Goal: Complete application form

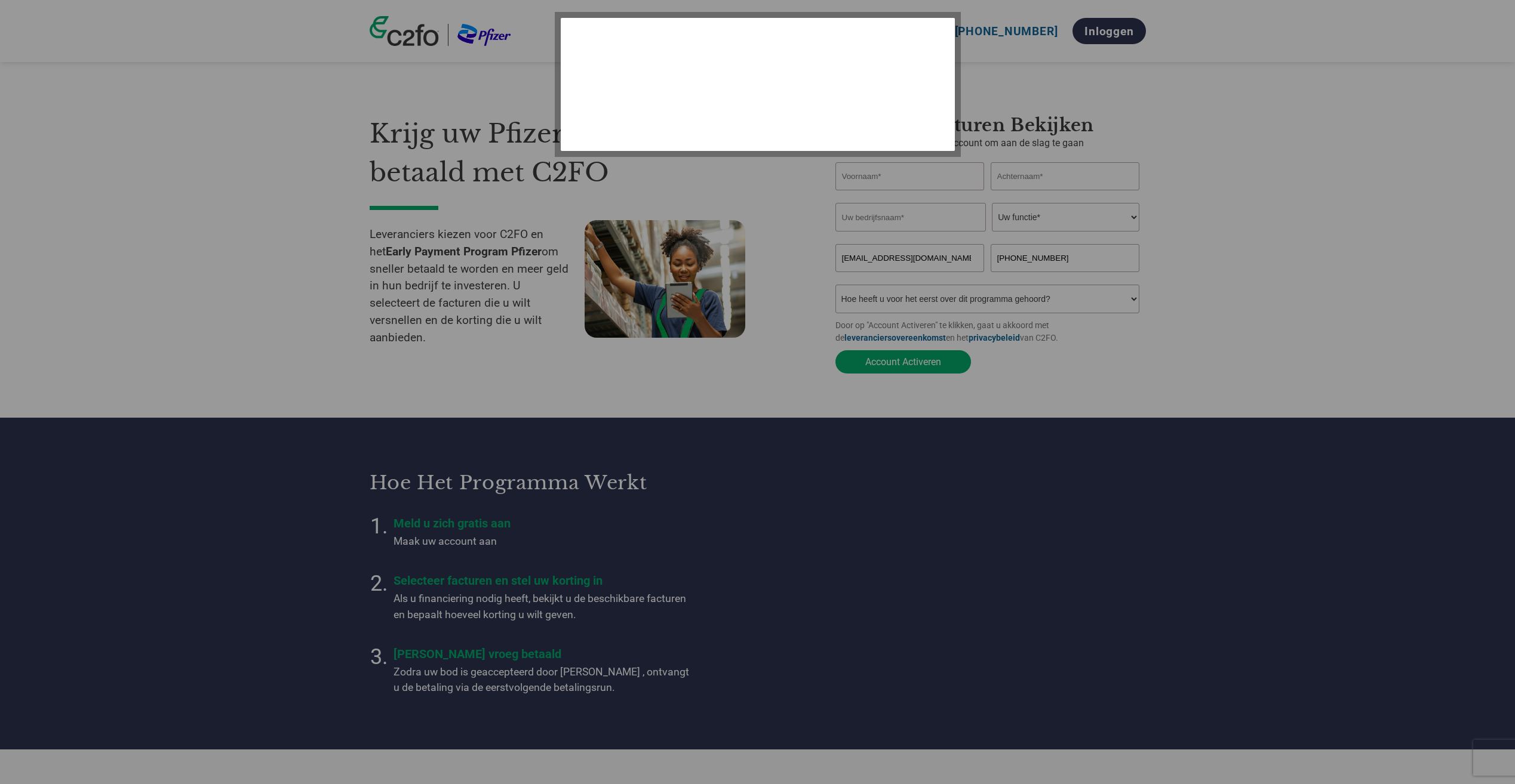
select select "nl"
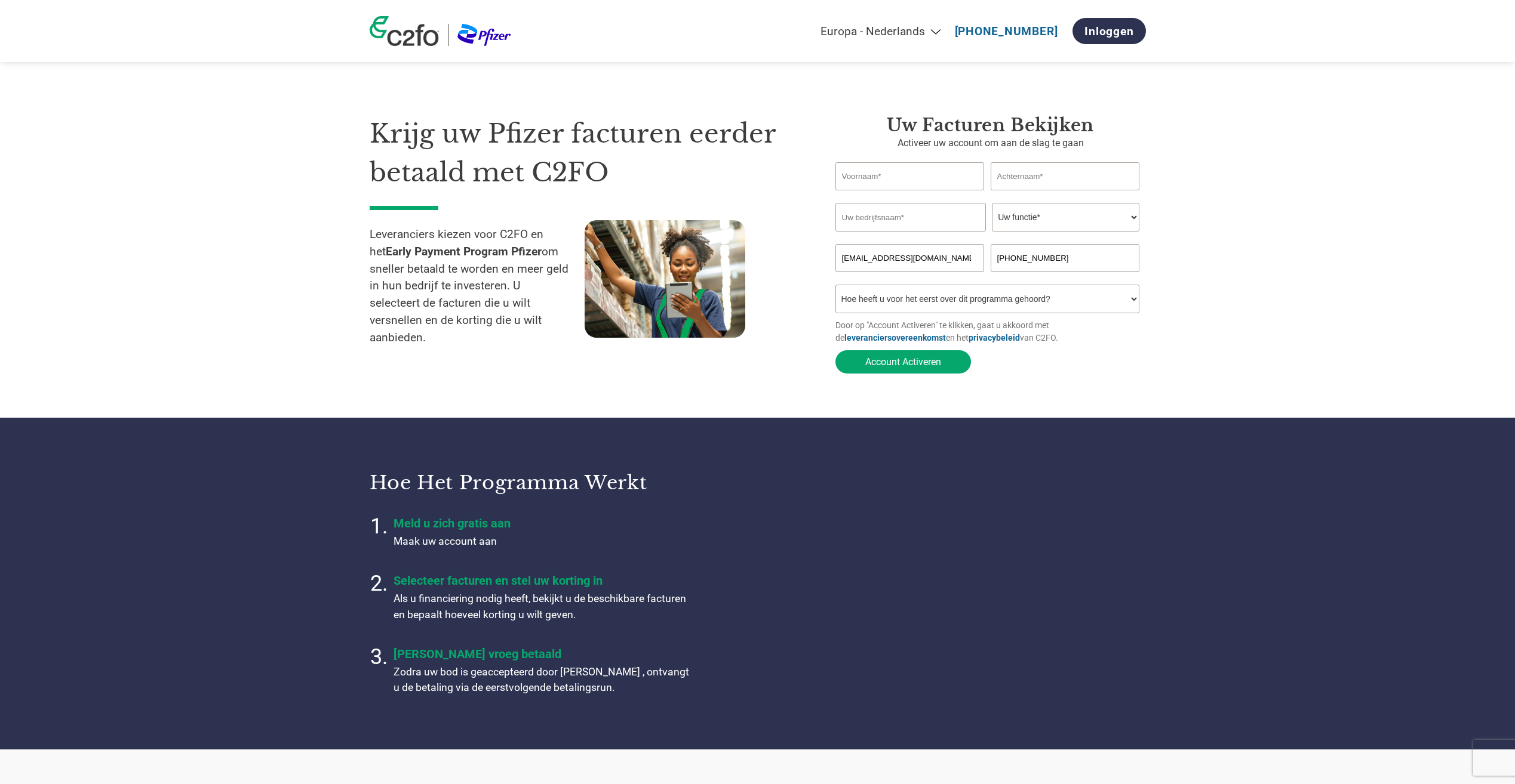
click at [893, 181] on input "text" at bounding box center [910, 177] width 149 height 29
type input "Vicky"
type input "Verschueren"
click at [1130, 218] on select "Uw functie* financieel directeur controleur Krediet manager Financieel directeu…" at bounding box center [1064, 218] width 147 height 29
click at [991, 204] on select "Uw functie* financieel directeur controleur Krediet manager Financieel directeu…" at bounding box center [1064, 218] width 147 height 29
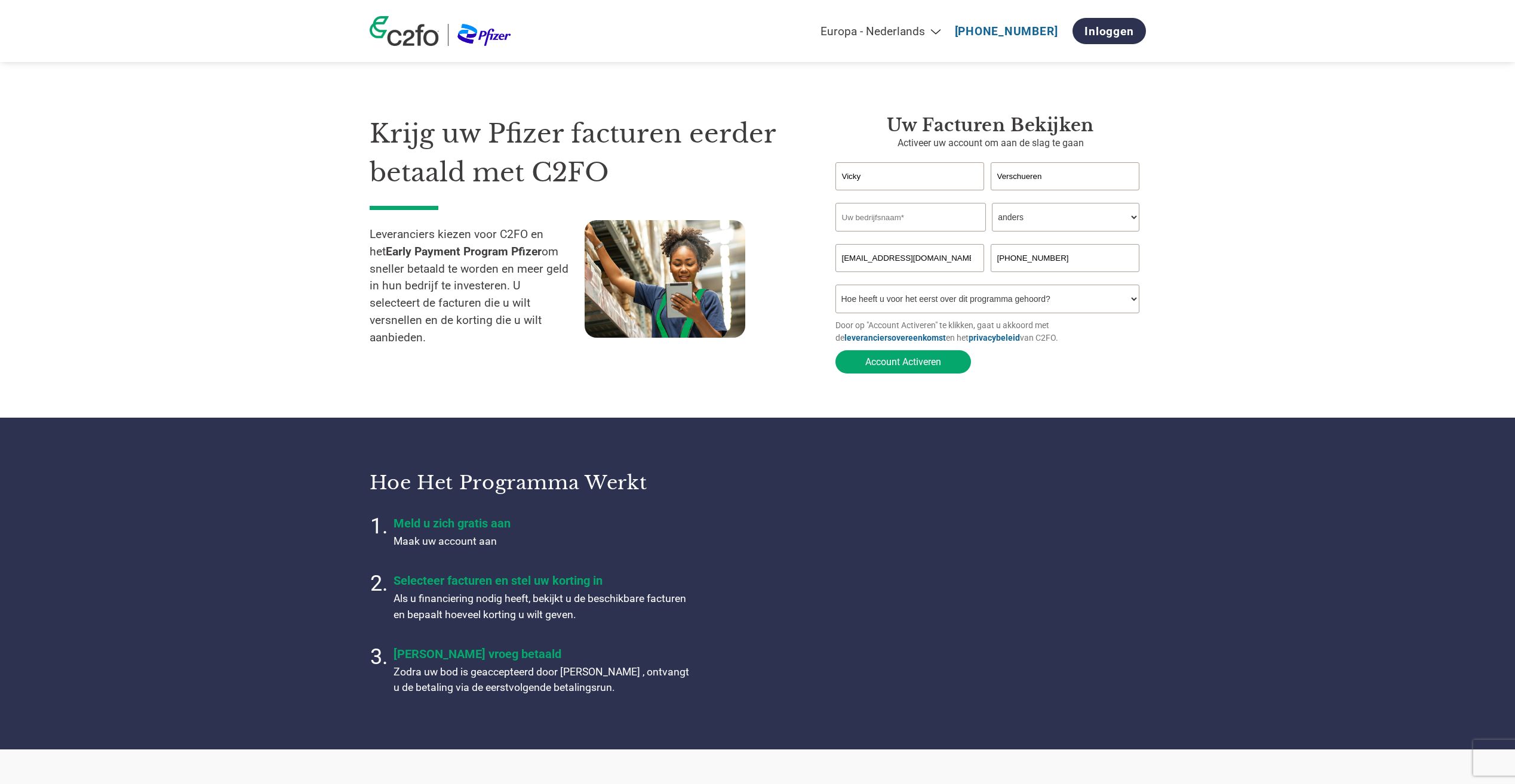
click at [1124, 220] on select "Uw functie* financieel directeur controleur Krediet manager Financieel directeu…" at bounding box center [1064, 218] width 147 height 29
select select "OFFICE_MANAGER"
click at [991, 204] on select "Uw functie* financieel directeur controleur Krediet manager Financieel directeu…" at bounding box center [1064, 218] width 147 height 29
click at [874, 224] on input "text" at bounding box center [911, 218] width 150 height 29
